Goal: Information Seeking & Learning: Learn about a topic

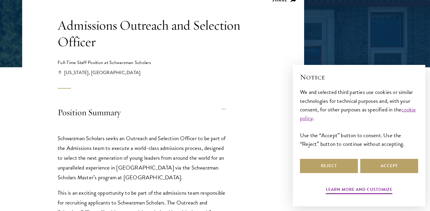
scroll to position [122, 0]
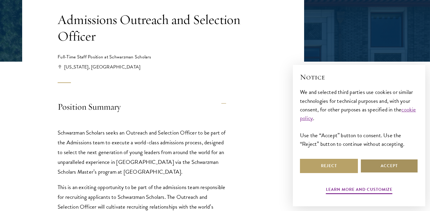
click at [410, 166] on button "Accept" at bounding box center [389, 165] width 58 height 14
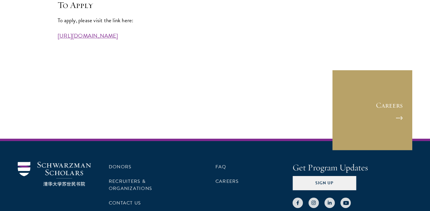
scroll to position [1738, 0]
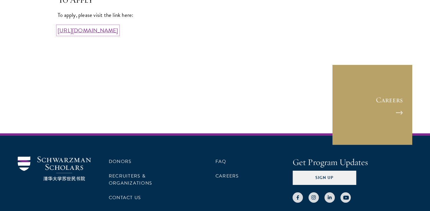
click at [118, 35] on link "https://workforcenow.adp.com/mascsr/default/mdf/recruitment/recruitment.html?ci…" at bounding box center [88, 30] width 61 height 9
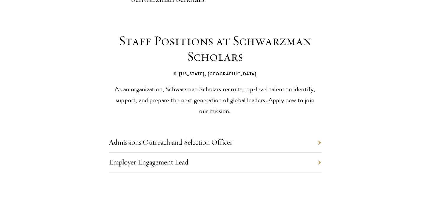
scroll to position [236, 0]
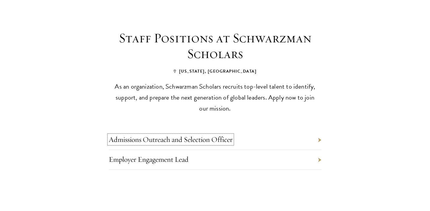
click at [185, 135] on link "Admissions Outreach and Selection Officer" at bounding box center [171, 139] width 124 height 9
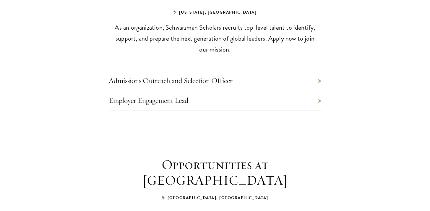
scroll to position [306, 0]
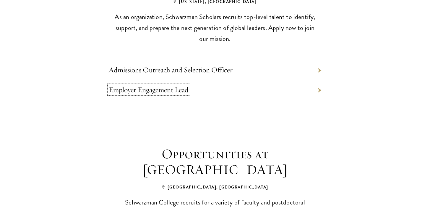
click at [147, 85] on link "Employer Engagement Lead" at bounding box center [149, 89] width 80 height 9
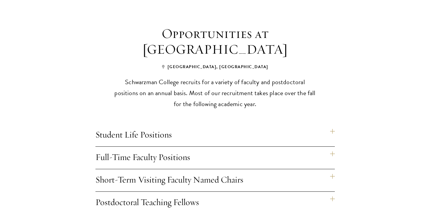
scroll to position [454, 0]
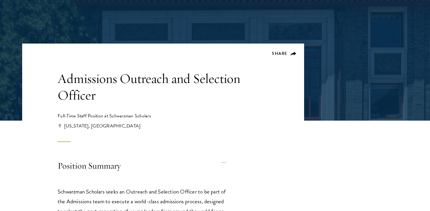
scroll to position [68, 0]
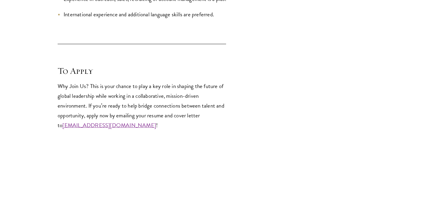
scroll to position [938, 0]
